Goal: Information Seeking & Learning: Learn about a topic

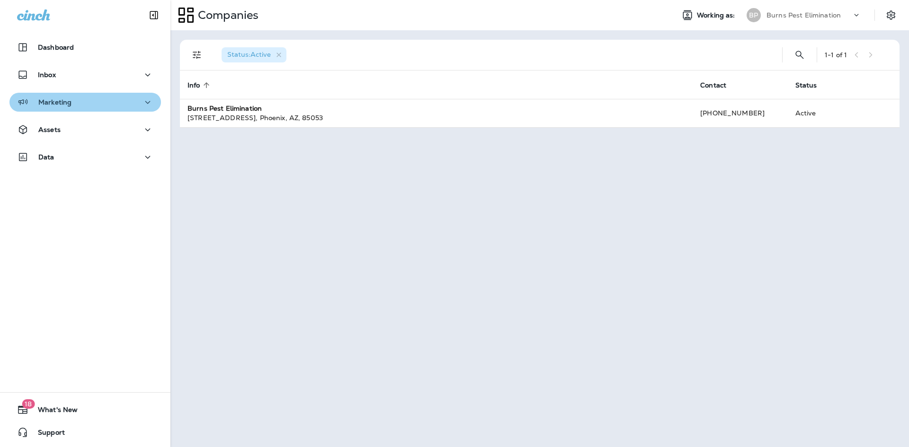
click at [151, 109] on button "Marketing" at bounding box center [85, 102] width 152 height 19
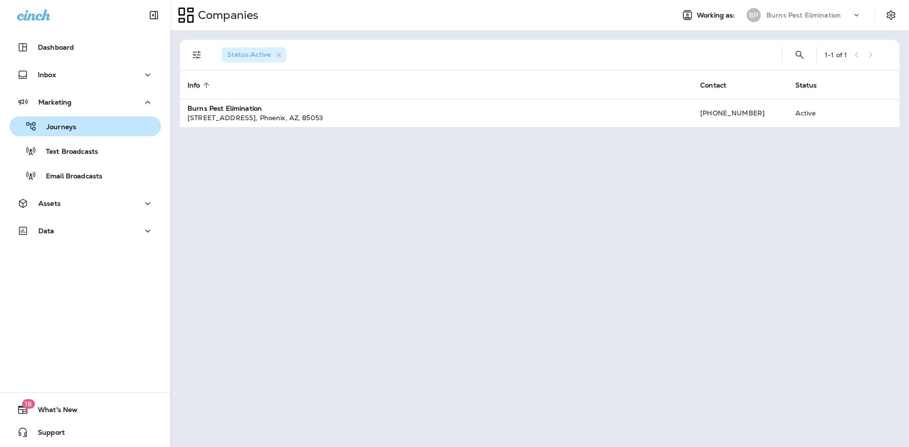
click at [122, 131] on div "Journeys" at bounding box center [85, 126] width 144 height 14
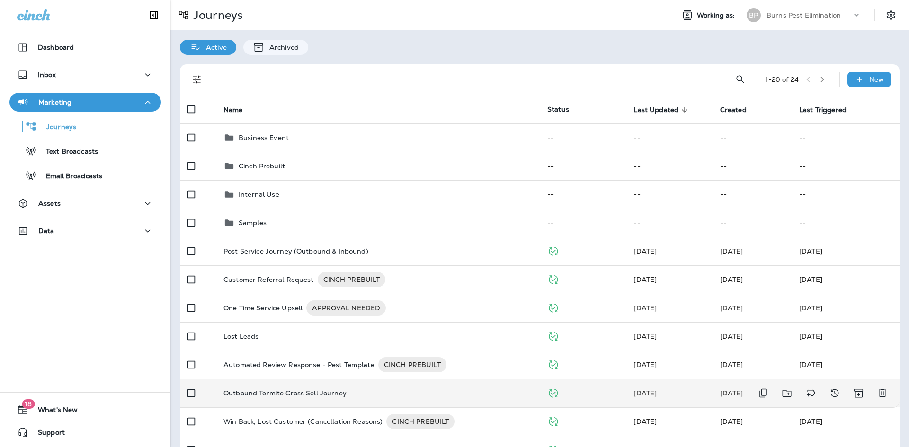
click at [343, 384] on td "Outbound Termite Cross Sell Journey" at bounding box center [378, 393] width 324 height 28
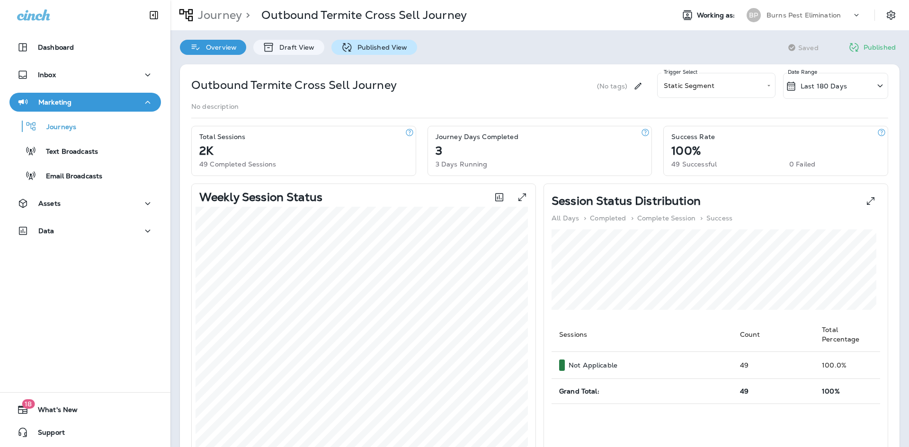
click at [371, 53] on div "Published View" at bounding box center [374, 47] width 86 height 15
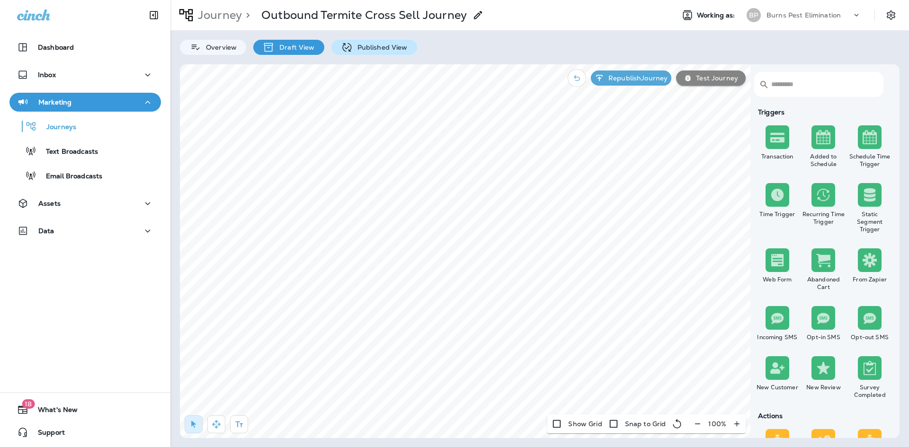
click at [377, 46] on p "Published View" at bounding box center [380, 48] width 55 height 8
click at [394, 45] on p "Published View" at bounding box center [380, 48] width 55 height 8
click at [225, 52] on div "Overview" at bounding box center [213, 47] width 66 height 15
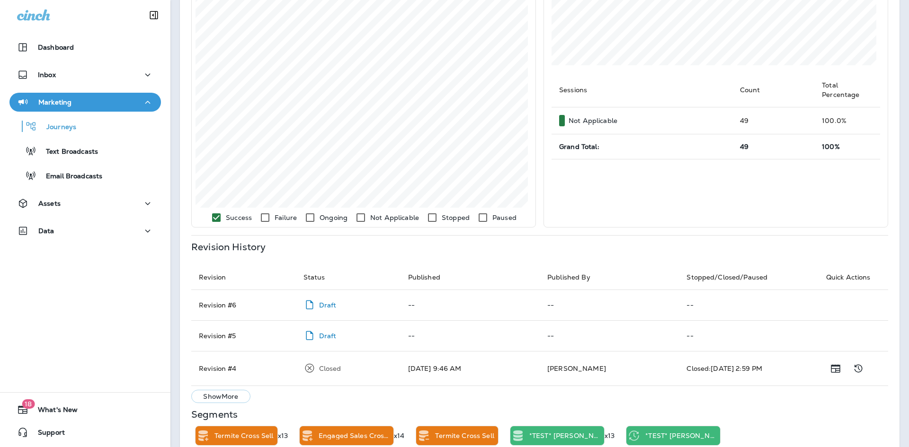
scroll to position [291, 0]
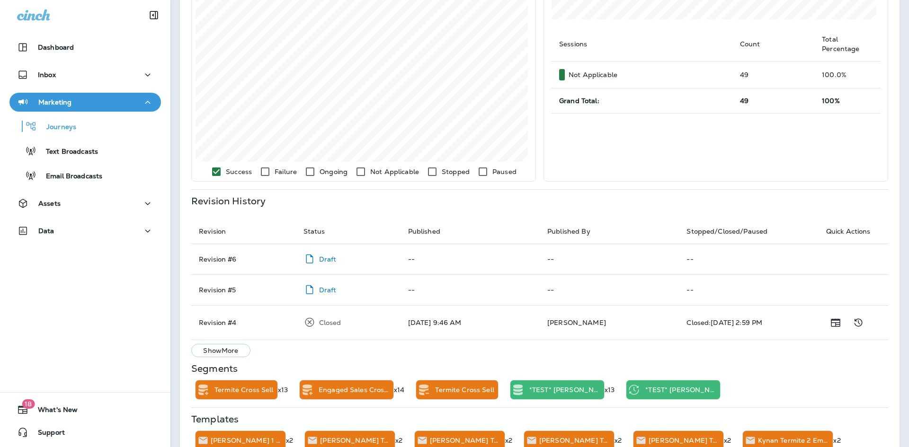
click at [223, 345] on button "Show More" at bounding box center [220, 350] width 59 height 13
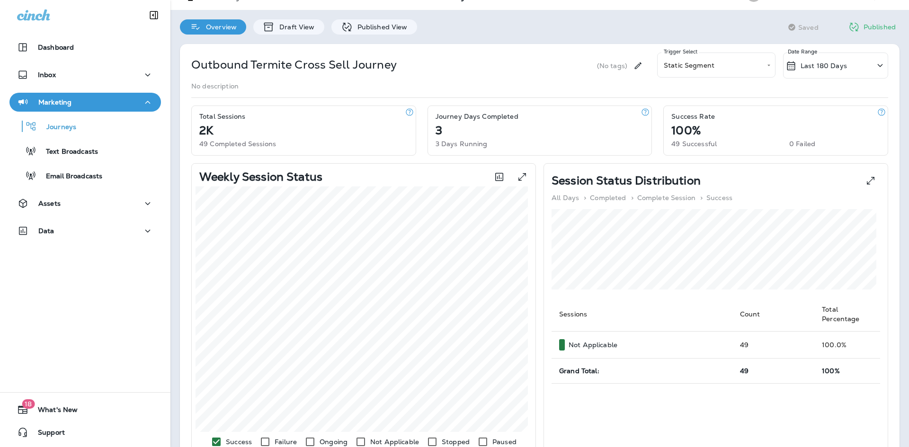
scroll to position [0, 0]
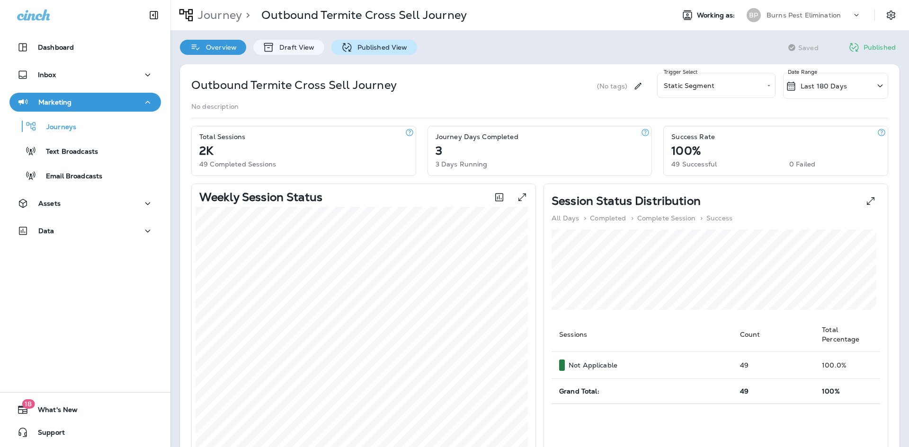
click at [379, 40] on div "Published View" at bounding box center [374, 47] width 86 height 15
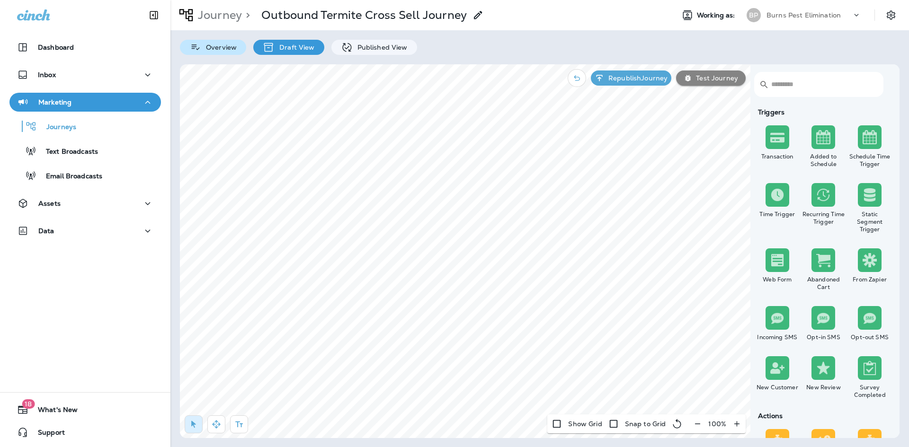
click at [223, 45] on p "Overview" at bounding box center [219, 48] width 36 height 8
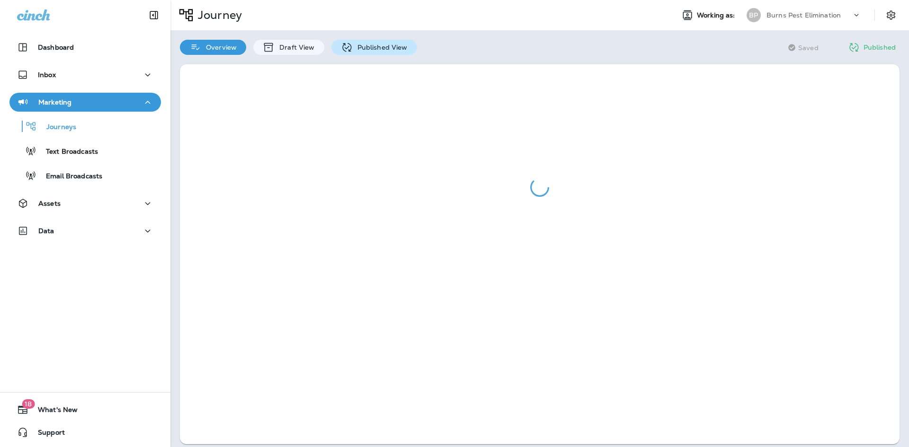
click at [380, 49] on p "Published View" at bounding box center [380, 48] width 55 height 8
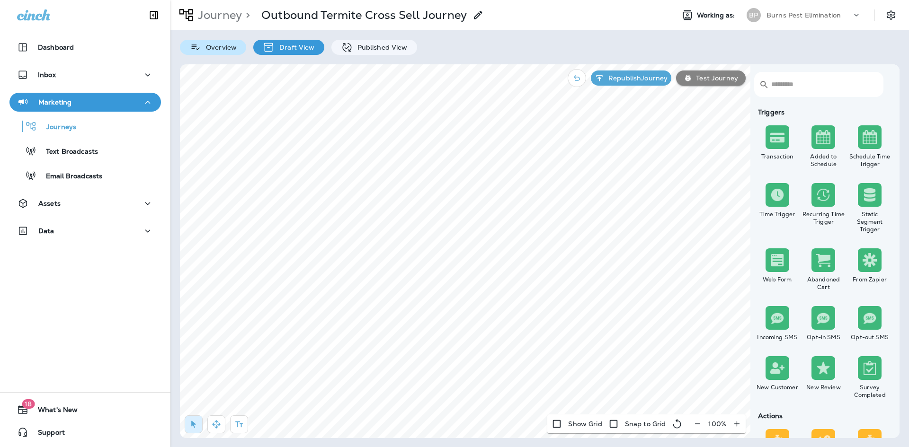
click at [220, 49] on p "Overview" at bounding box center [219, 48] width 36 height 8
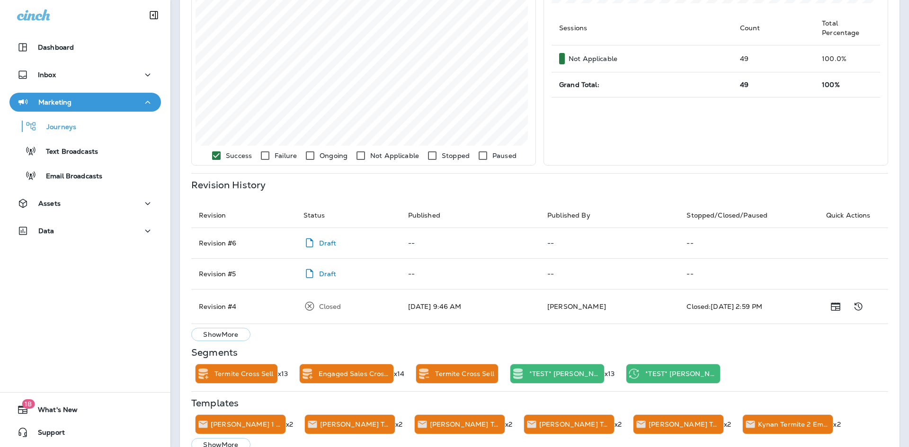
scroll to position [335, 0]
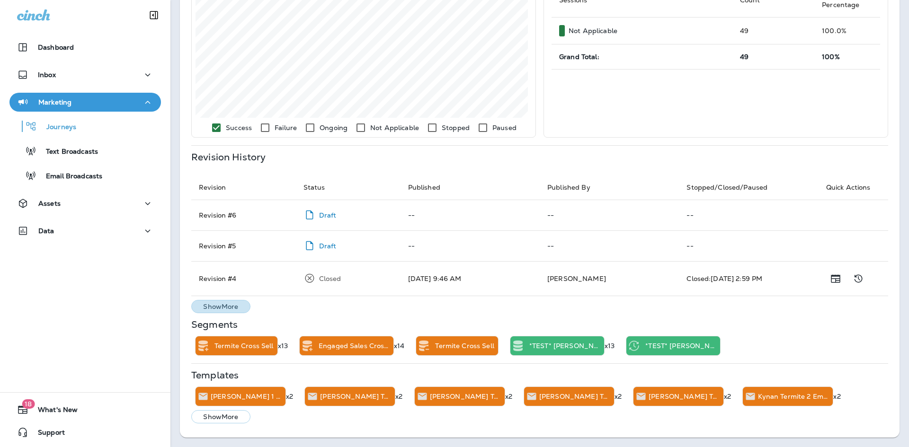
click at [212, 304] on p "Show More" at bounding box center [220, 307] width 35 height 8
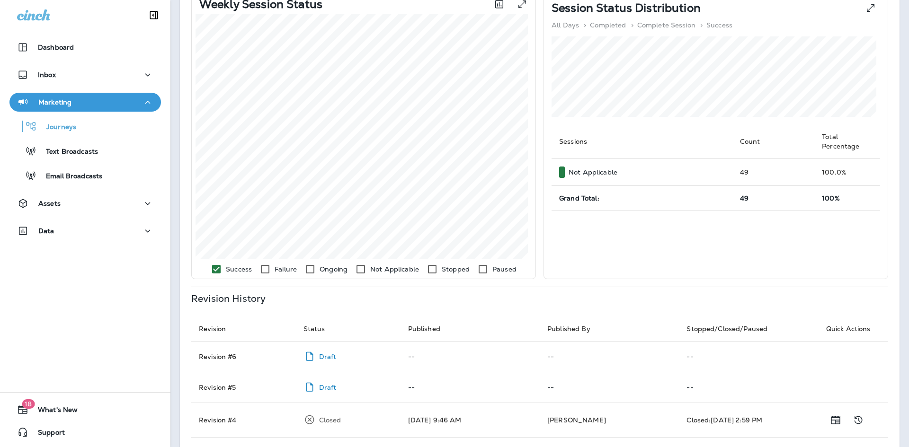
scroll to position [0, 0]
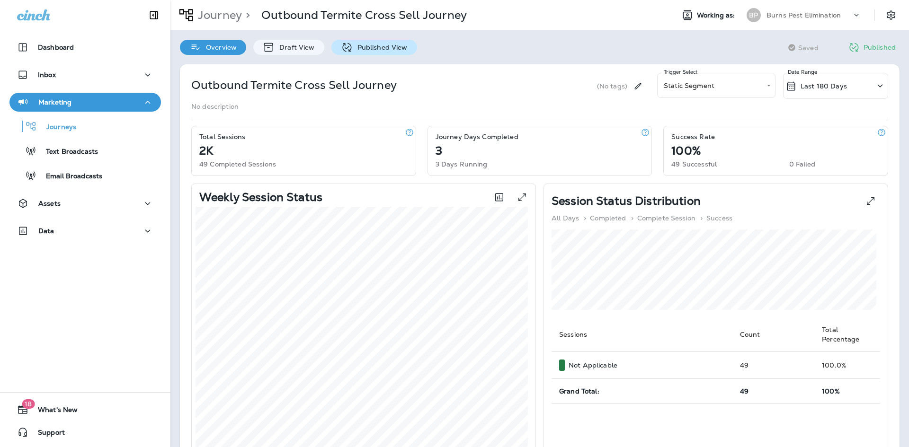
click at [399, 41] on div "Published View" at bounding box center [374, 47] width 86 height 15
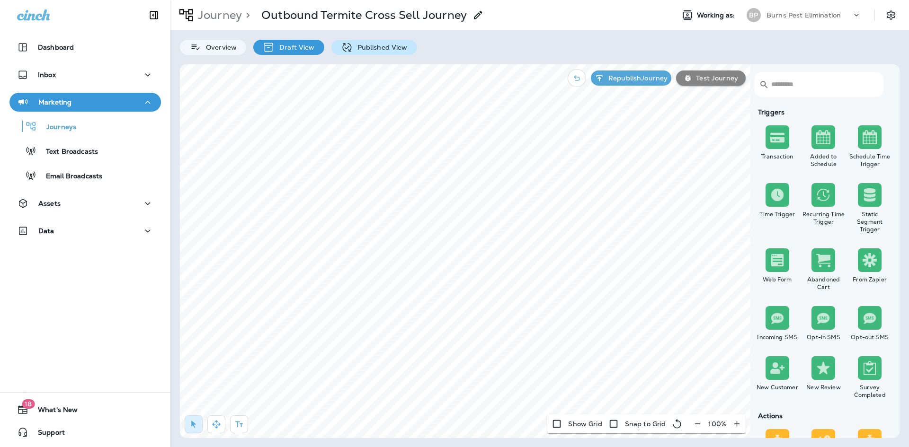
click at [398, 53] on div "Published View" at bounding box center [374, 47] width 86 height 15
click at [389, 46] on p "Published View" at bounding box center [380, 48] width 55 height 8
click at [437, 53] on div "Overview Draft View Published View" at bounding box center [539, 42] width 739 height 25
